Goal: Transaction & Acquisition: Purchase product/service

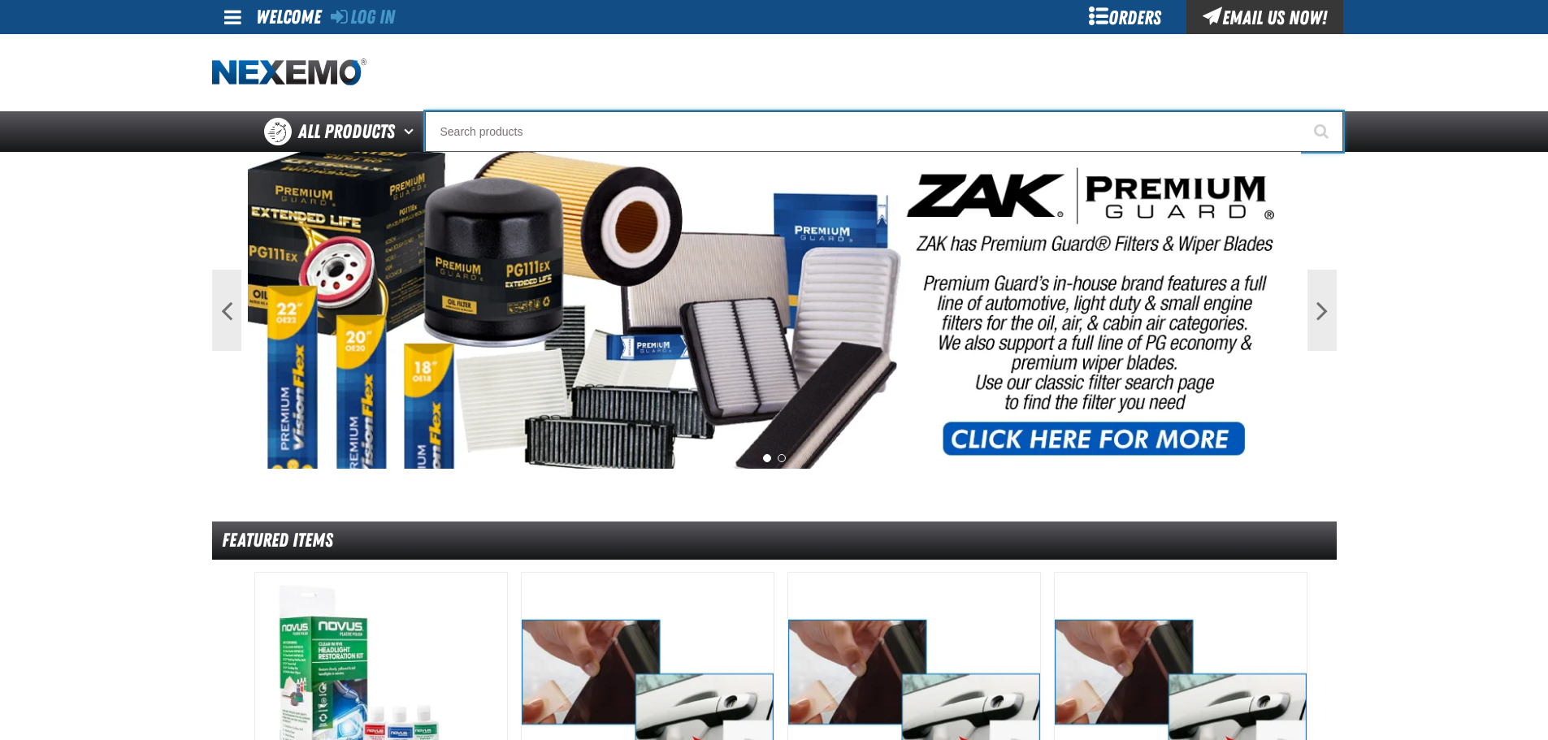
click at [472, 134] on input "Search" at bounding box center [884, 131] width 918 height 41
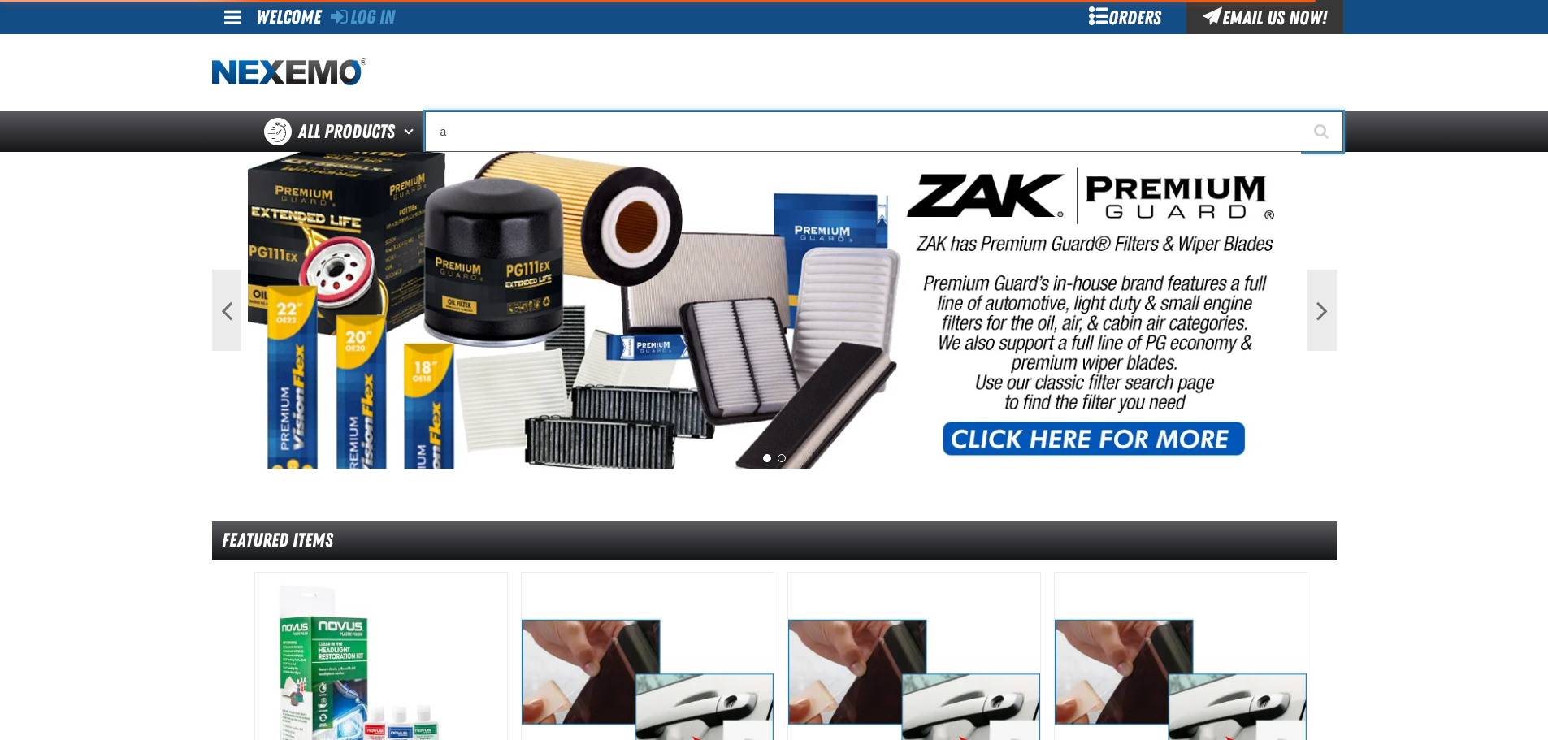
type input "ac"
type input "ac Power Booster - ZAK Products"
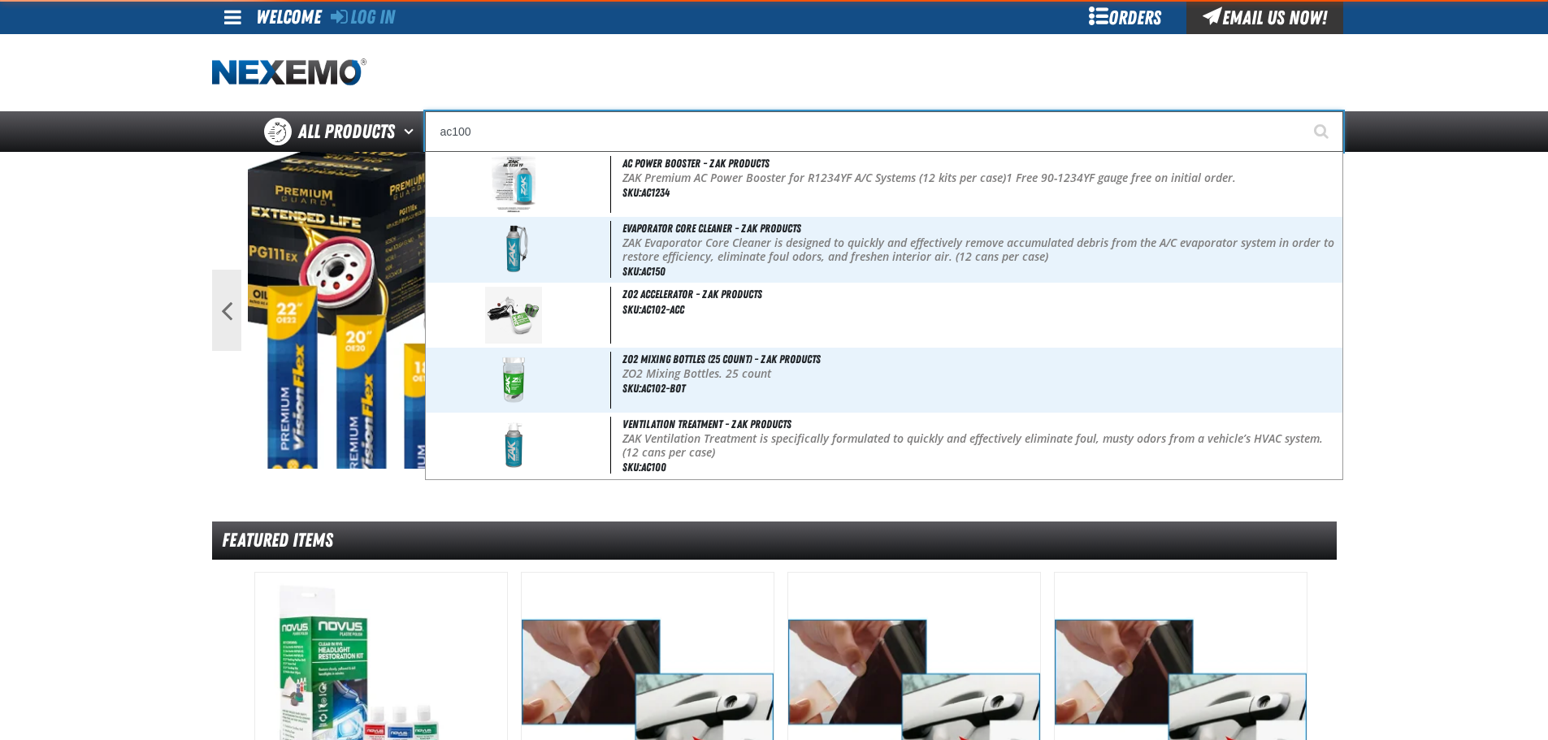
type input "ac100"
click at [1302, 111] on button "Start Searching" at bounding box center [1322, 131] width 41 height 41
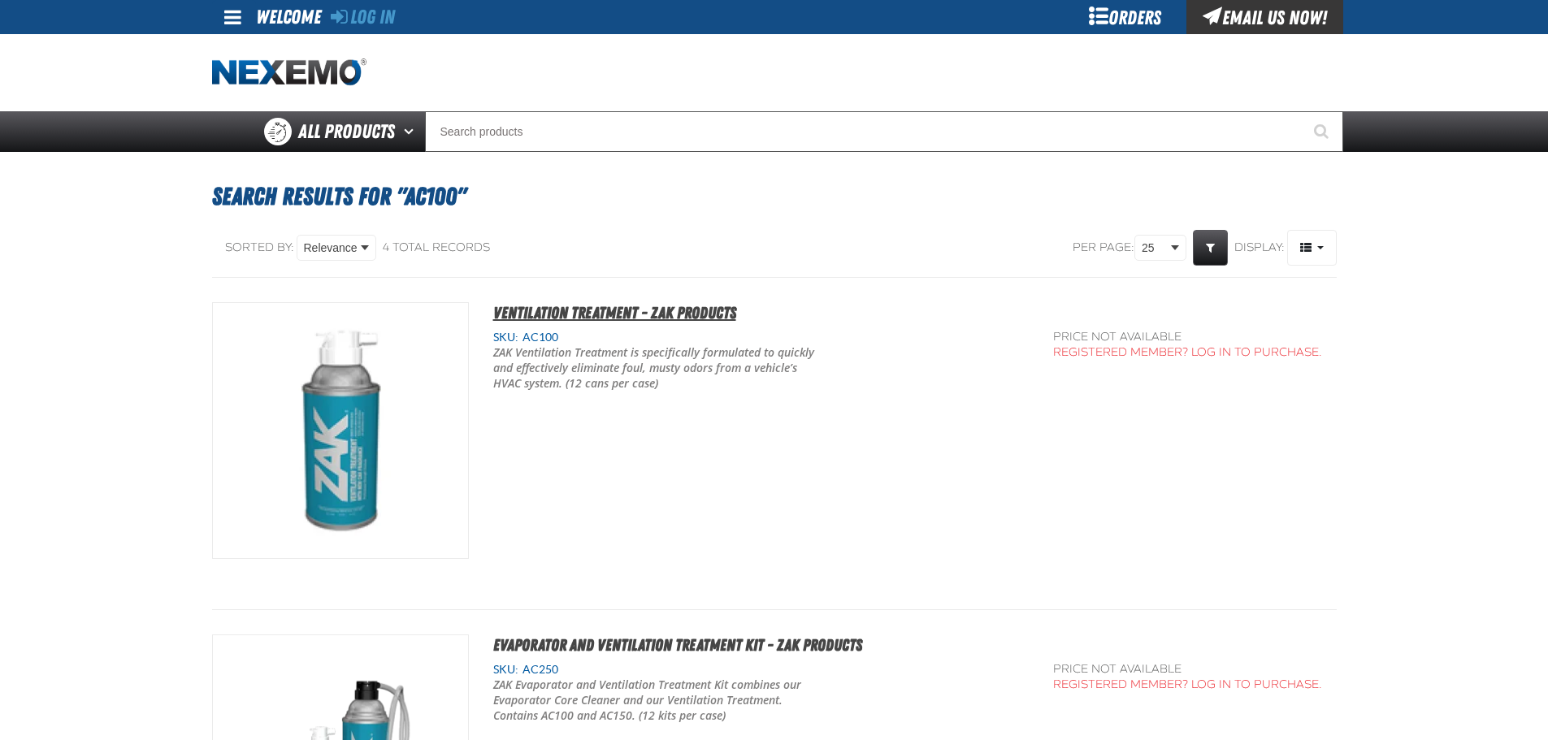
click at [554, 314] on span "Ventilation Treatment - ZAK Products" at bounding box center [614, 312] width 243 height 19
